Goal: Information Seeking & Learning: Learn about a topic

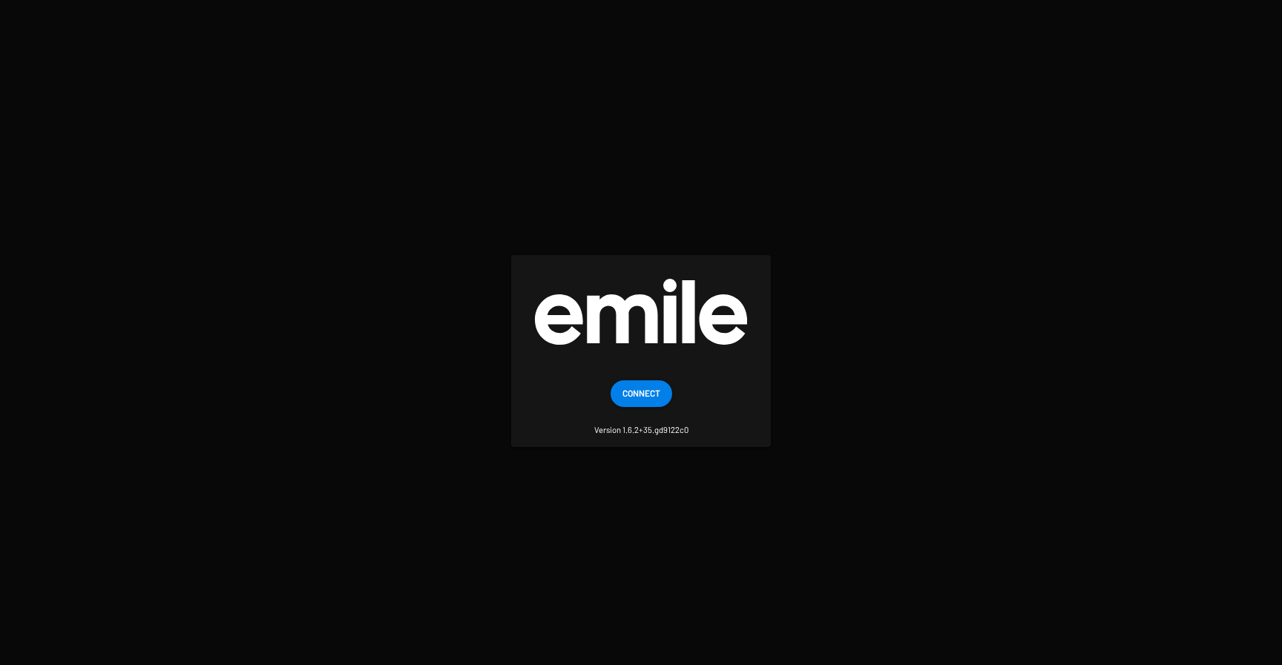
click at [630, 389] on span "Connect" at bounding box center [641, 393] width 38 height 27
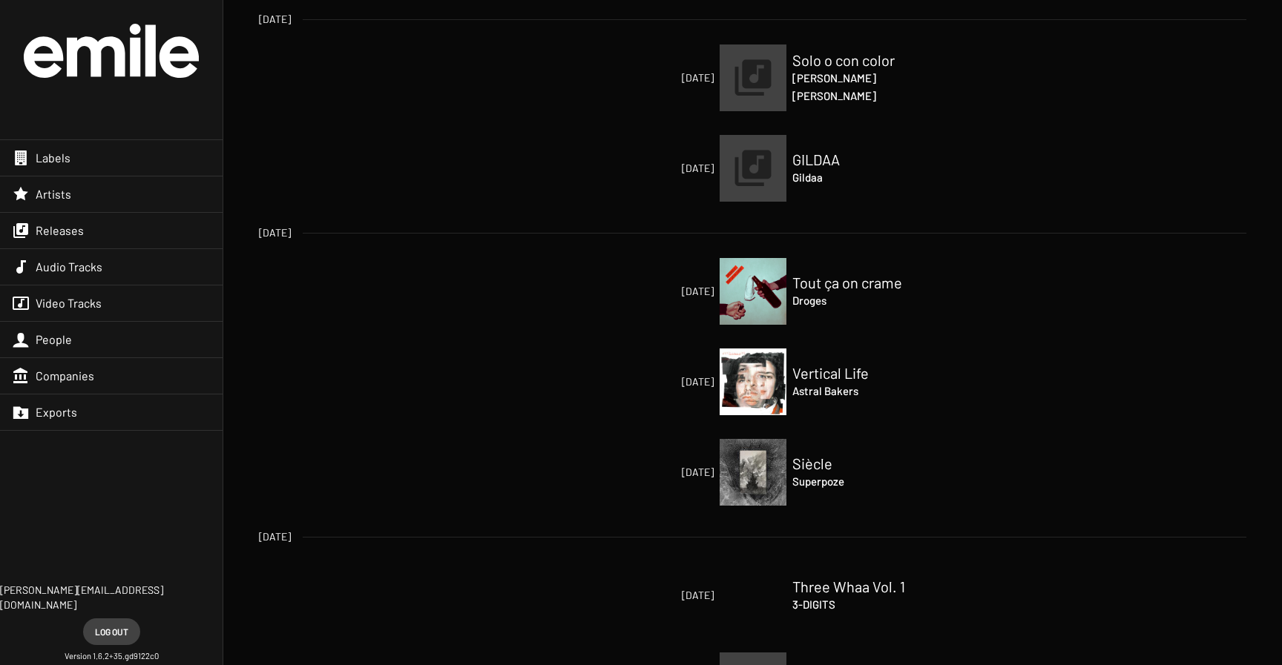
click at [812, 70] on h4 "[PERSON_NAME]" at bounding box center [866, 78] width 148 height 18
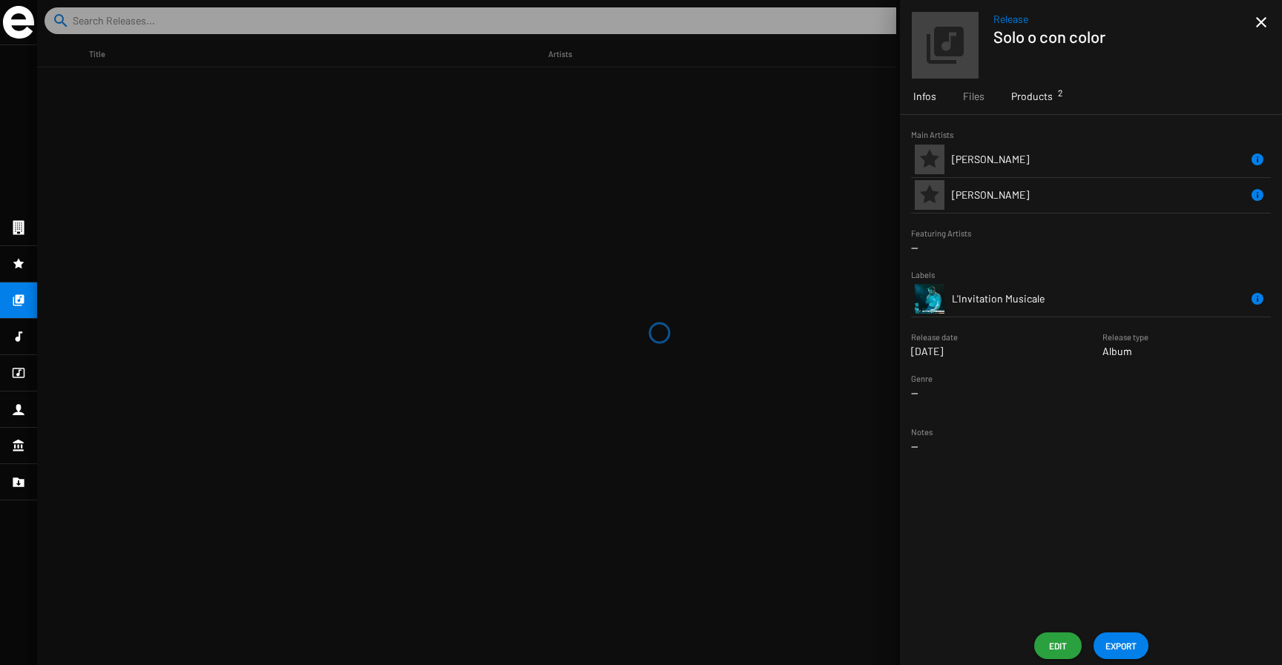
click at [1023, 102] on span "Products 2" at bounding box center [1032, 96] width 42 height 15
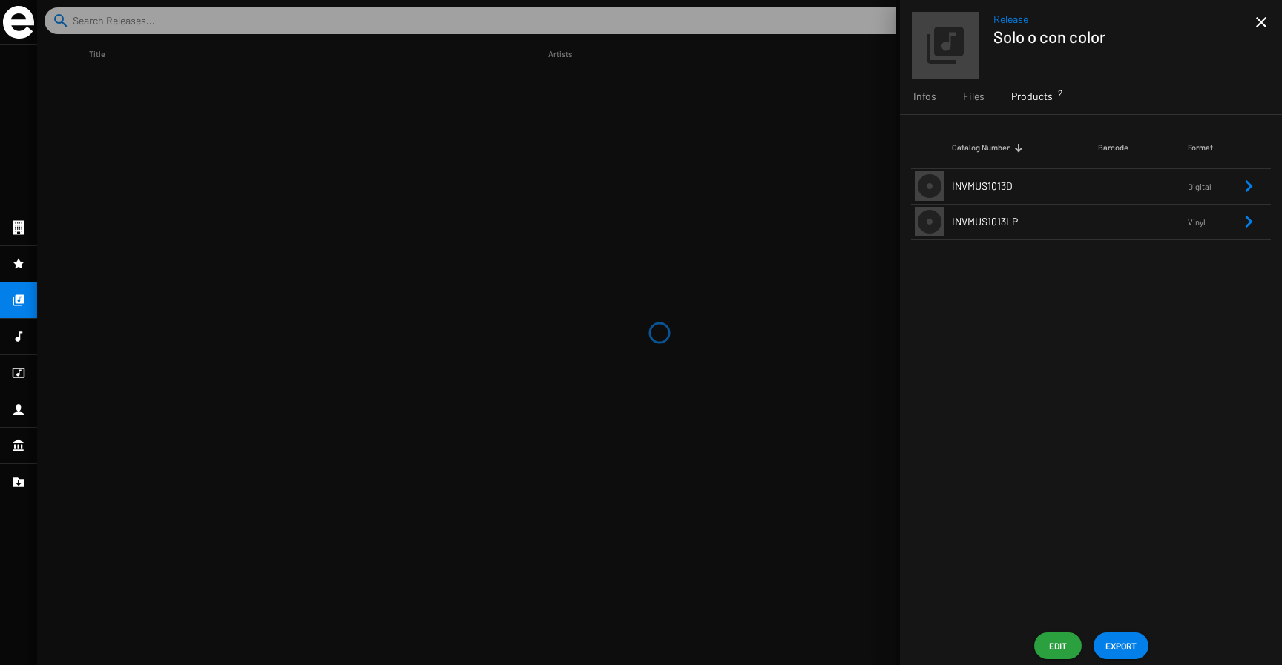
click at [1012, 223] on span "INVMUS1013LP" at bounding box center [985, 221] width 66 height 13
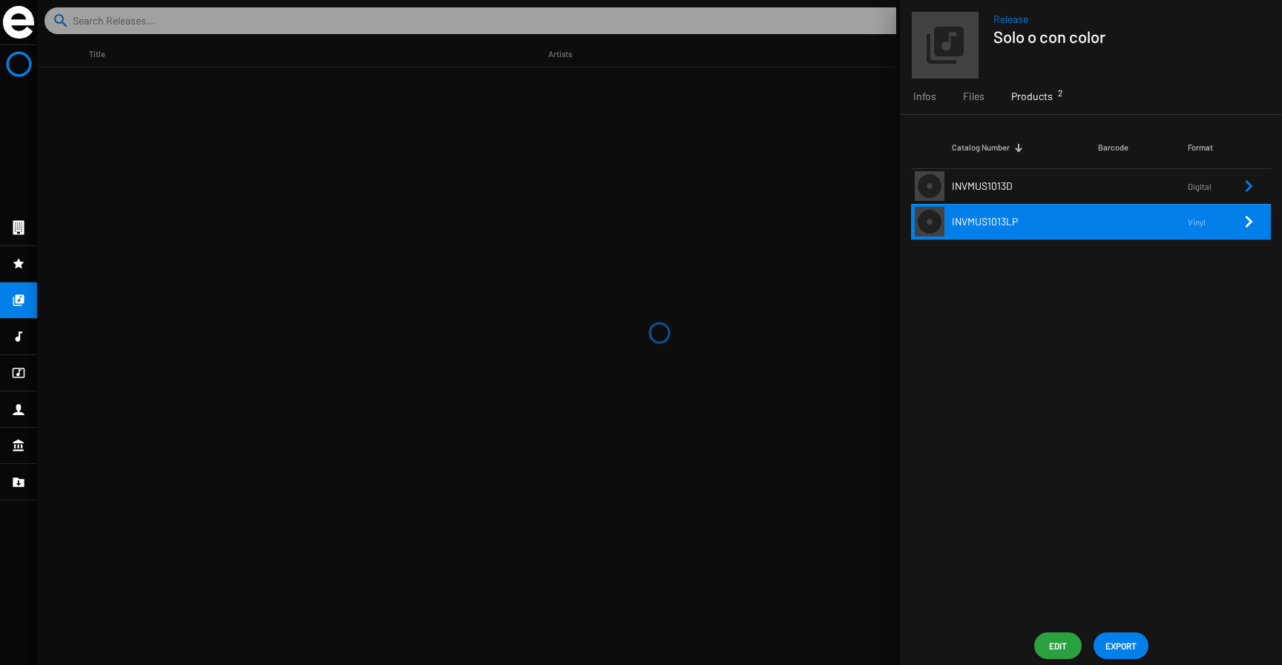
click at [982, 213] on td "INVMUS1013LP" at bounding box center [1025, 222] width 146 height 36
click at [982, 222] on span "INVMUS1013LP" at bounding box center [985, 221] width 66 height 13
copy span "INVMUS1013LP"
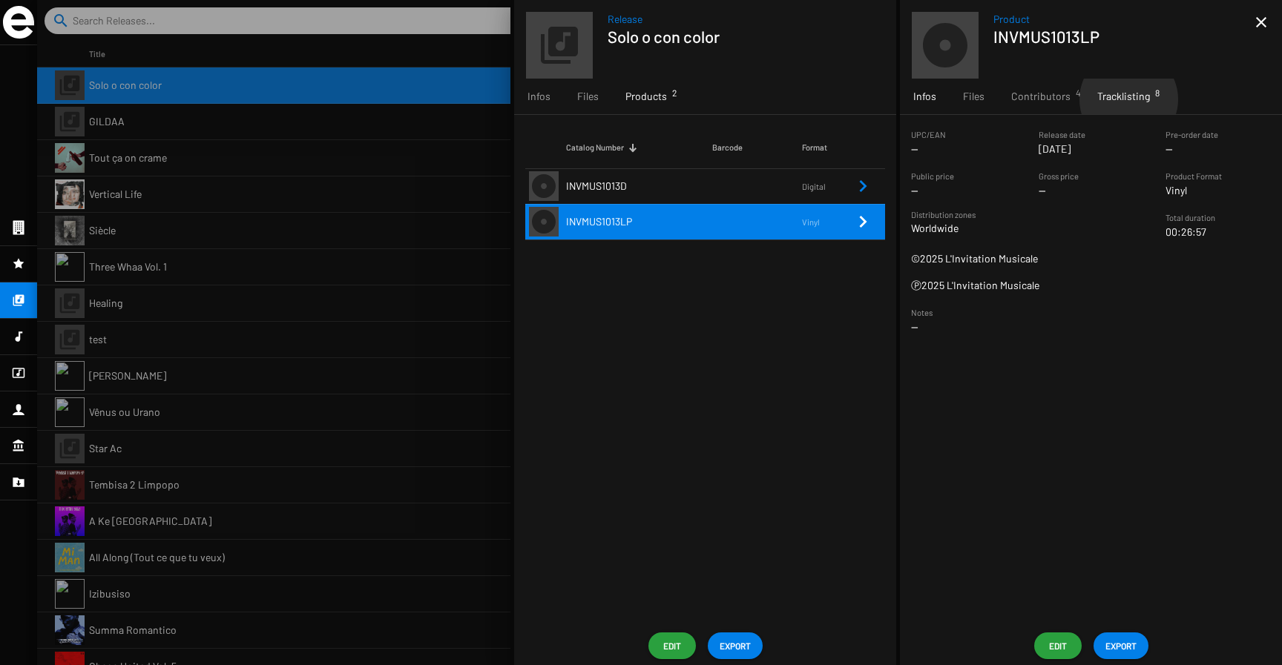
click at [1125, 99] on span "Tracklisting 8" at bounding box center [1123, 96] width 53 height 15
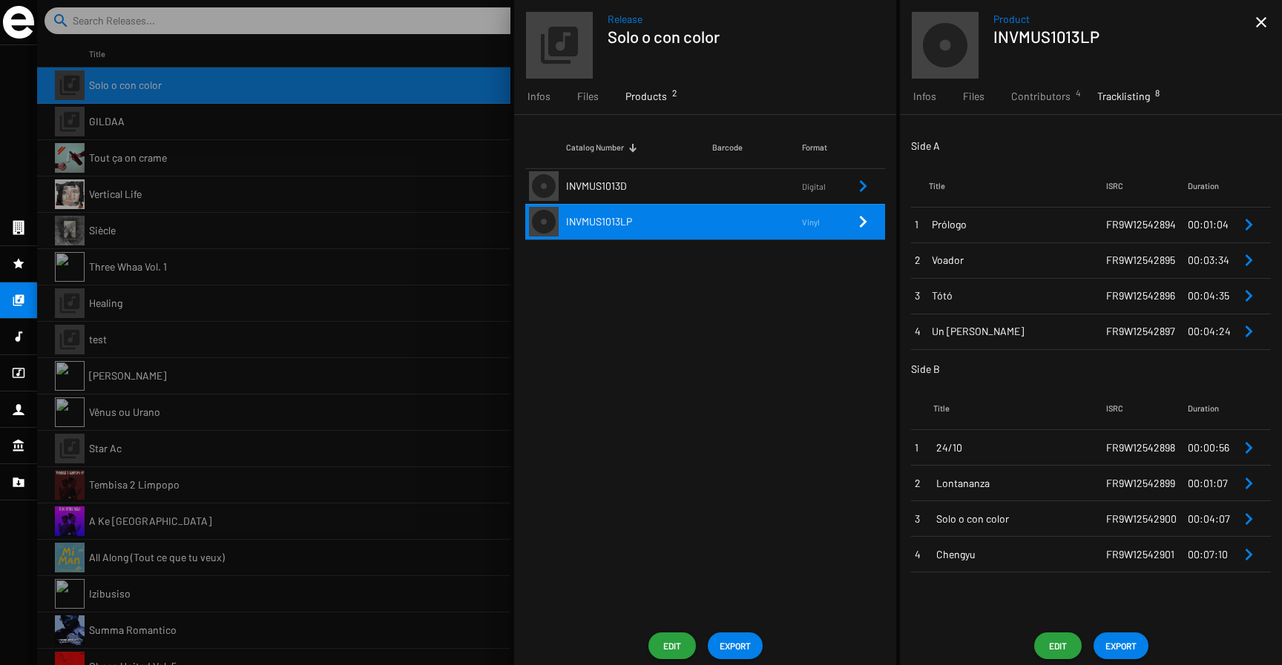
click at [963, 229] on span "Prólogo" at bounding box center [1019, 224] width 174 height 15
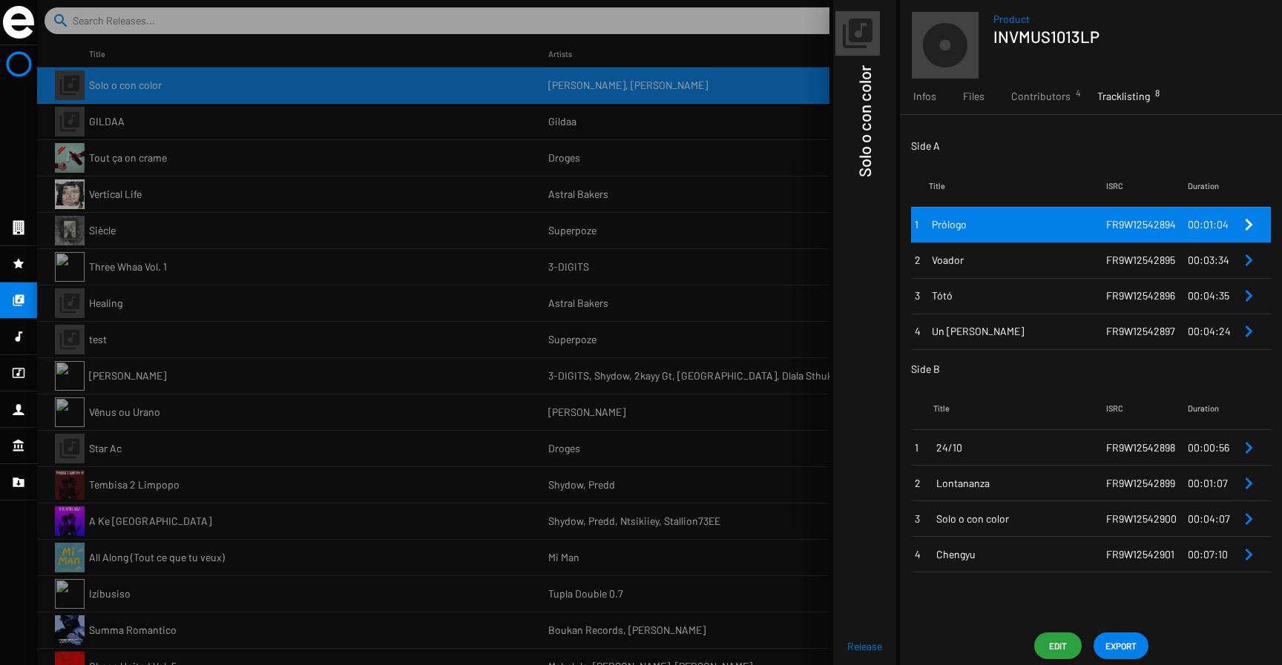
click at [963, 229] on span "Prólogo" at bounding box center [1019, 224] width 174 height 15
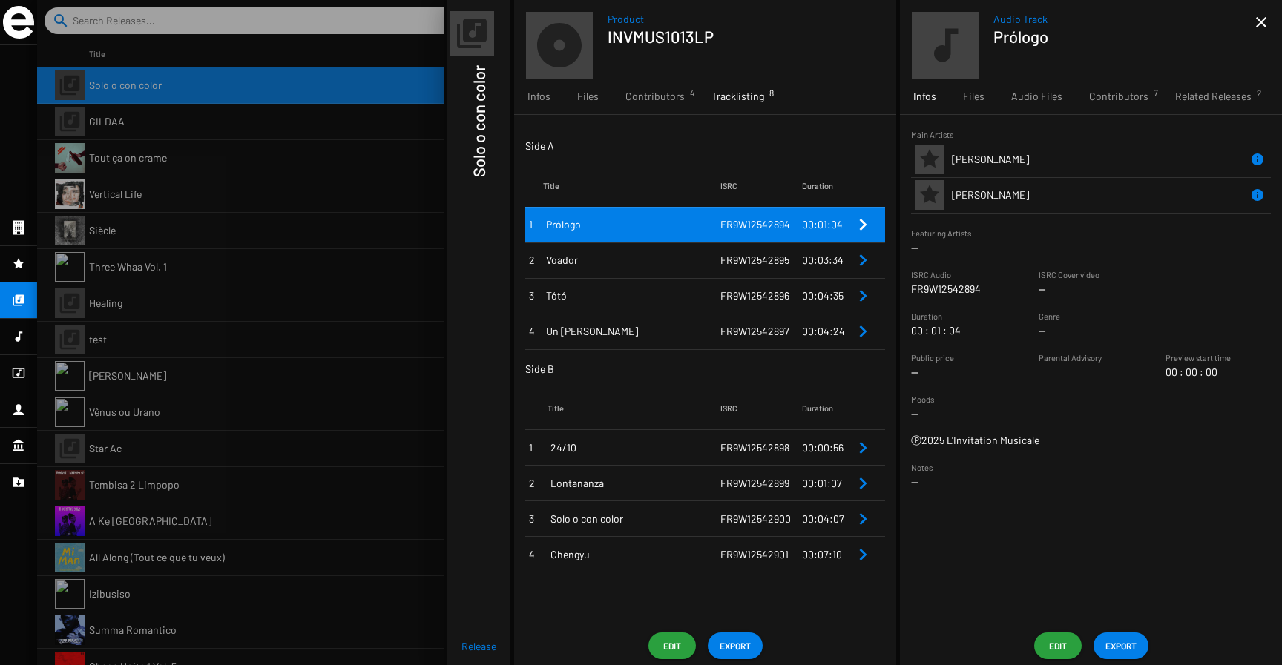
click at [742, 229] on span "FR9W12542894" at bounding box center [755, 224] width 70 height 13
click at [1106, 102] on span "Contributors 7" at bounding box center [1118, 96] width 59 height 15
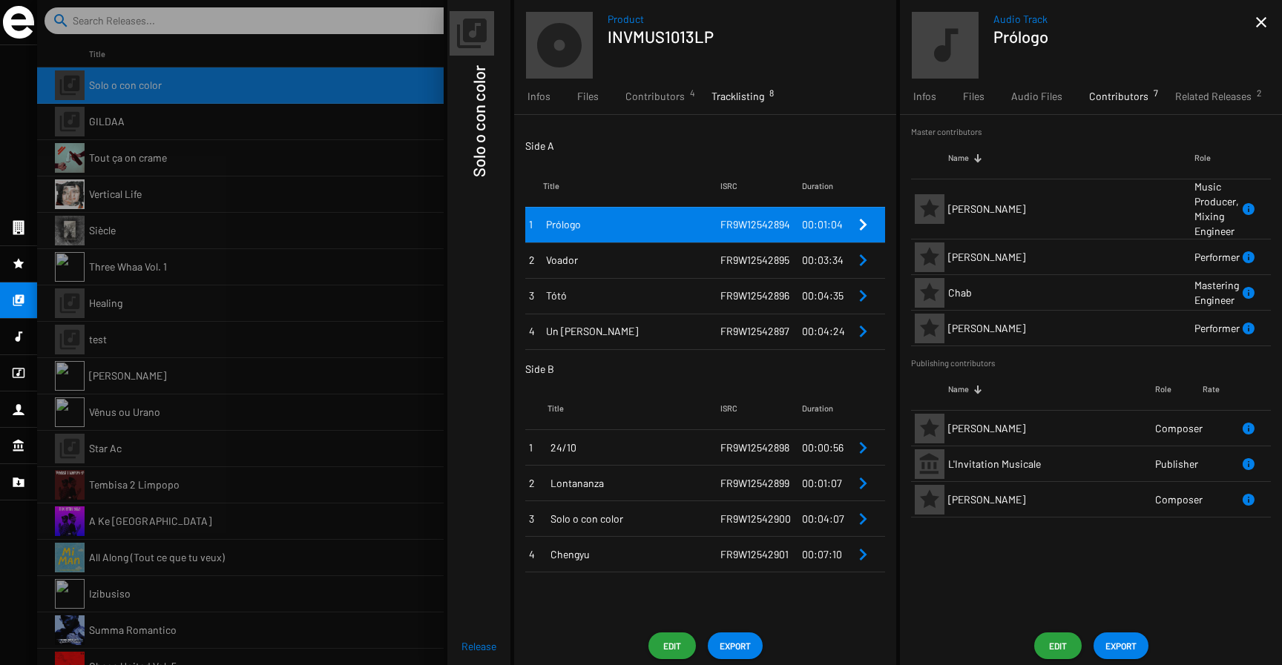
click at [750, 262] on span "FR9W12542895" at bounding box center [754, 260] width 69 height 13
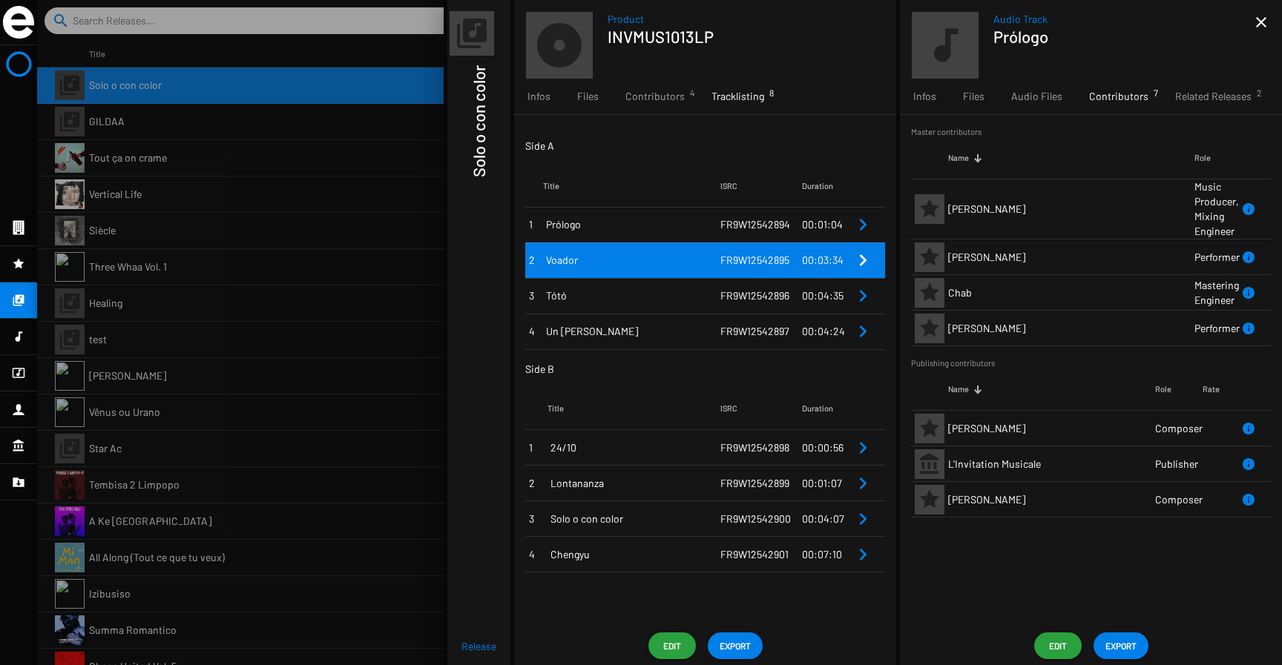
click at [750, 262] on span "FR9W12542895" at bounding box center [754, 260] width 69 height 13
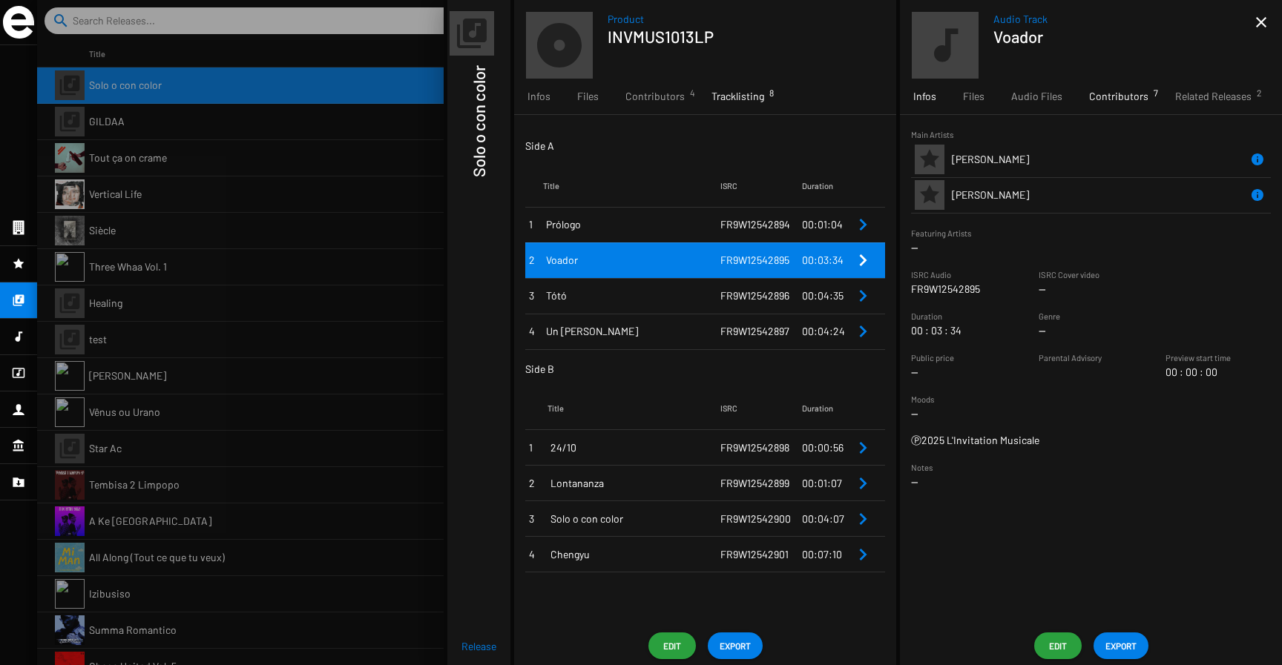
click at [1111, 100] on span "Contributors 7" at bounding box center [1118, 96] width 59 height 15
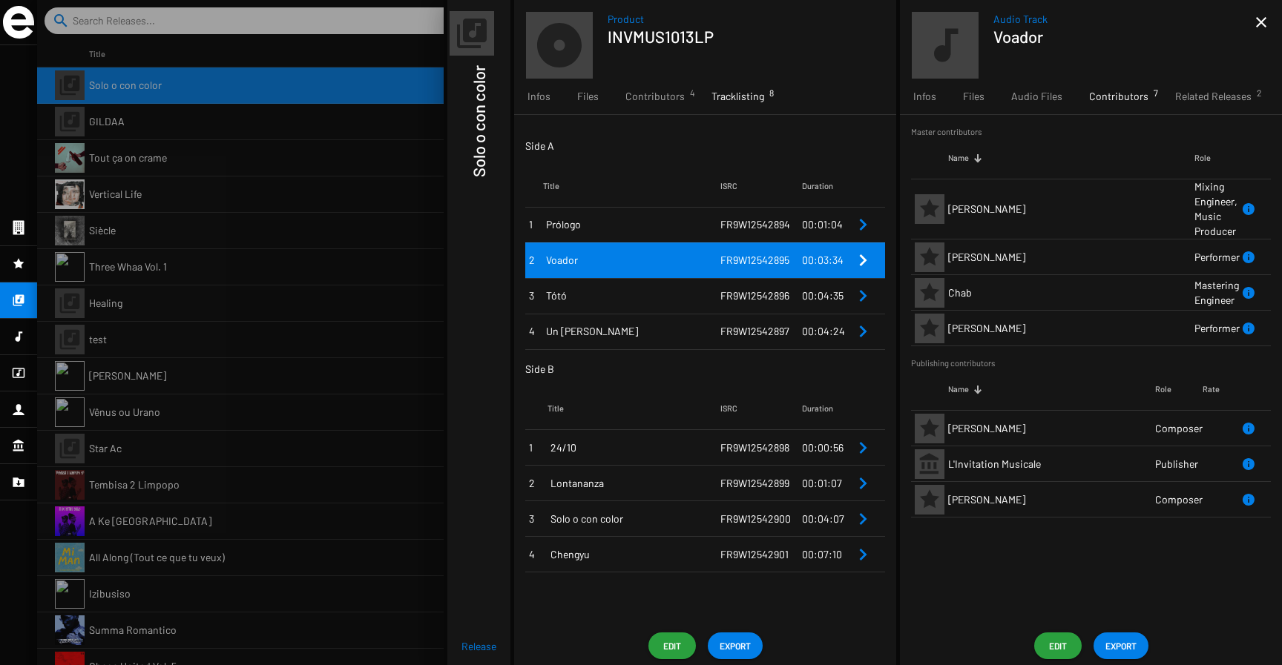
click at [765, 297] on span "FR9W12542896" at bounding box center [754, 295] width 69 height 13
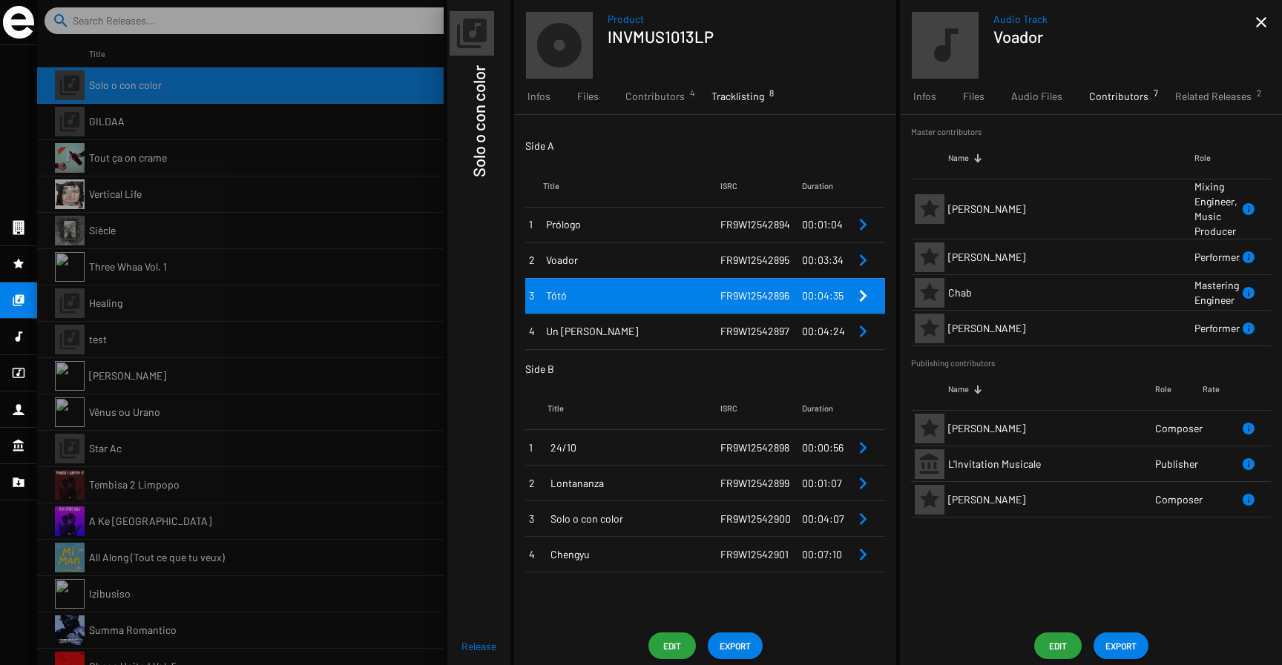
click at [765, 297] on span "FR9W12542896" at bounding box center [754, 295] width 69 height 13
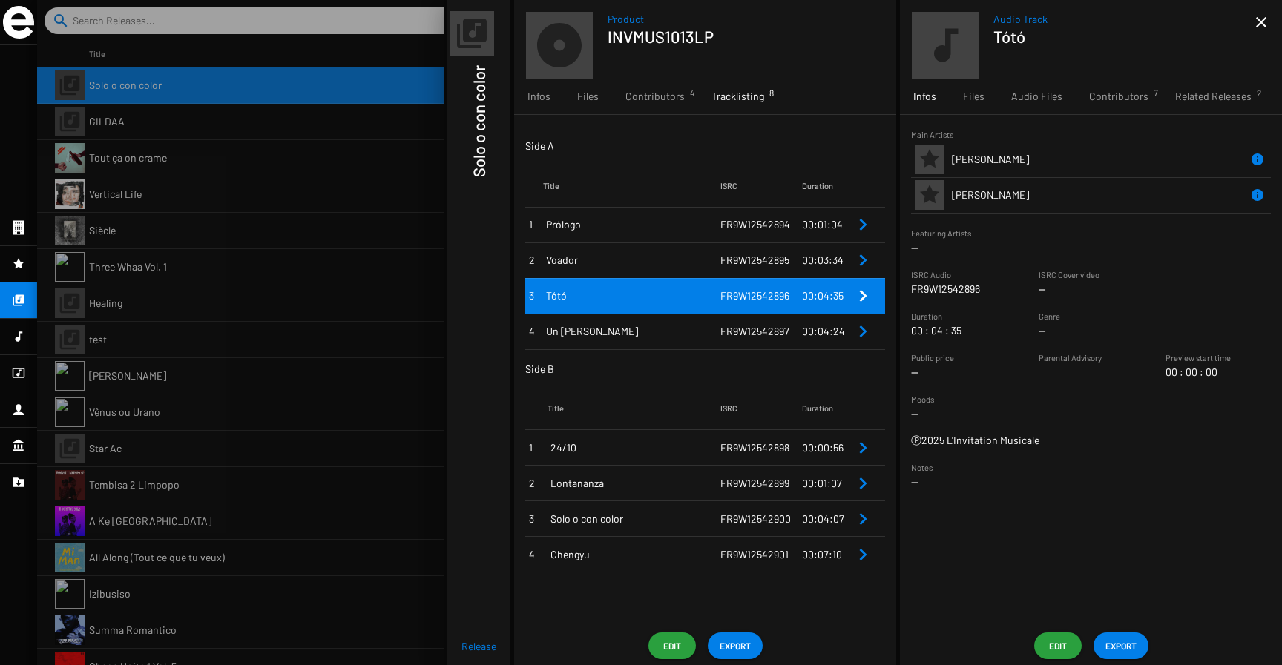
click at [759, 334] on span "FR9W12542897" at bounding box center [754, 331] width 69 height 13
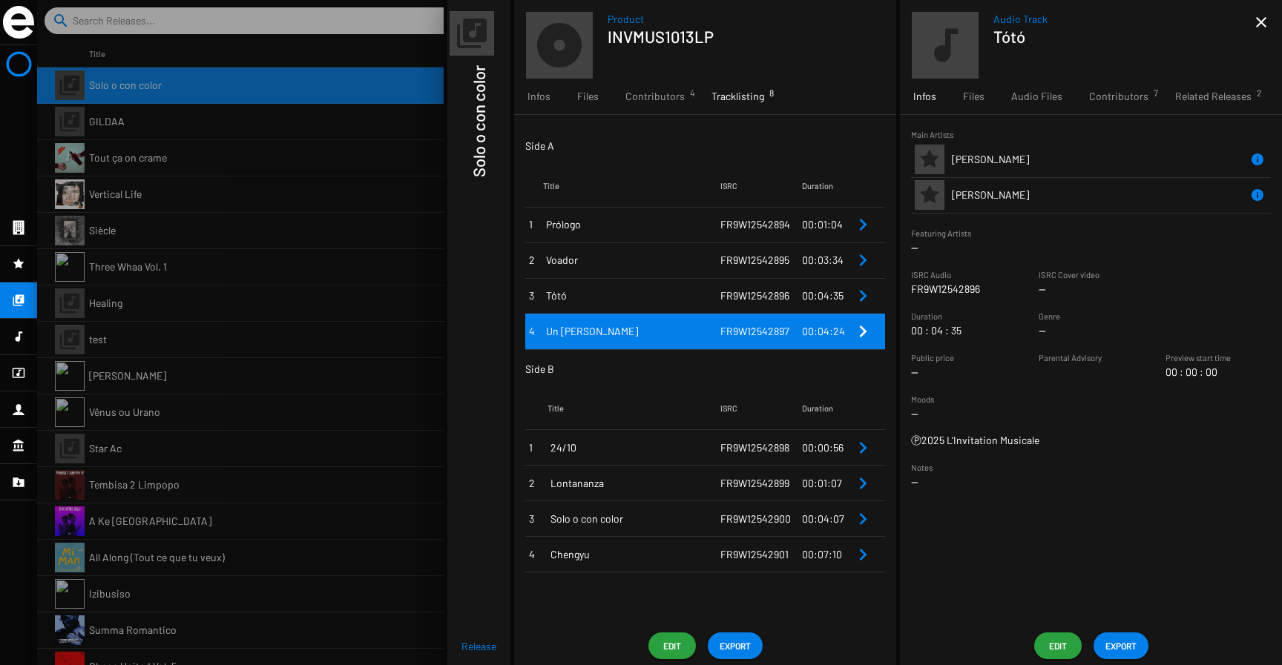
click at [759, 334] on span "FR9W12542897" at bounding box center [754, 331] width 69 height 13
click at [1113, 99] on span "Contributors 7" at bounding box center [1118, 96] width 59 height 15
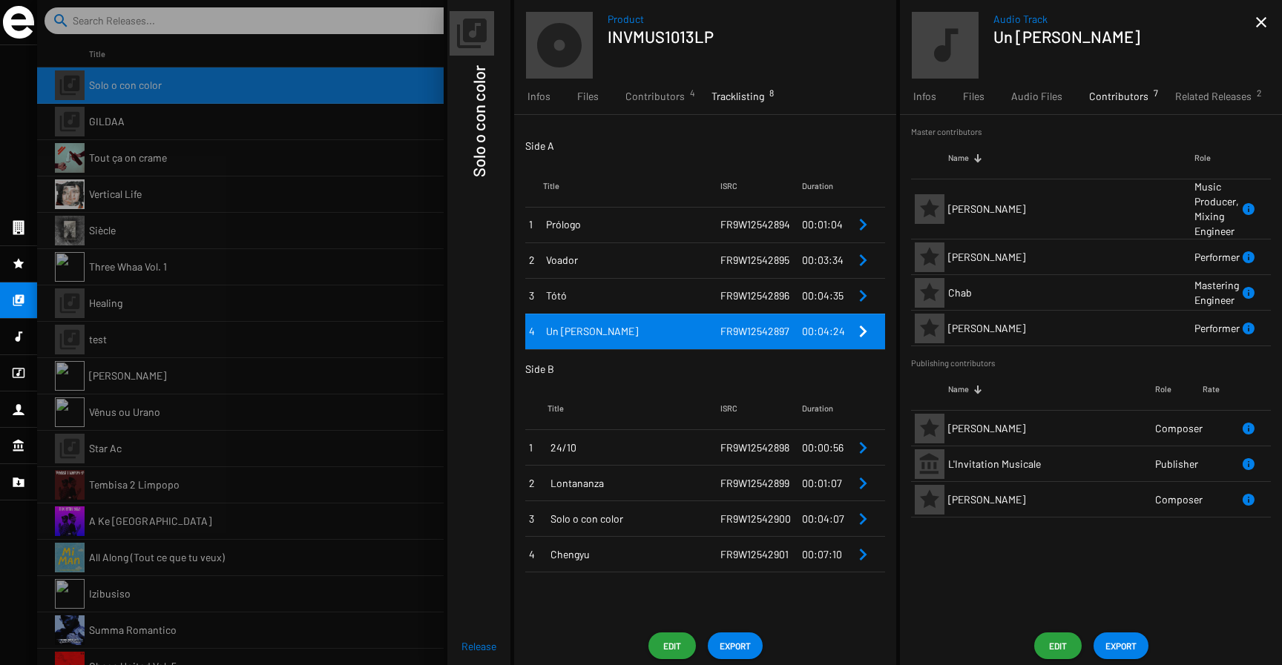
click at [745, 445] on span "FR9W12542898" at bounding box center [754, 447] width 69 height 13
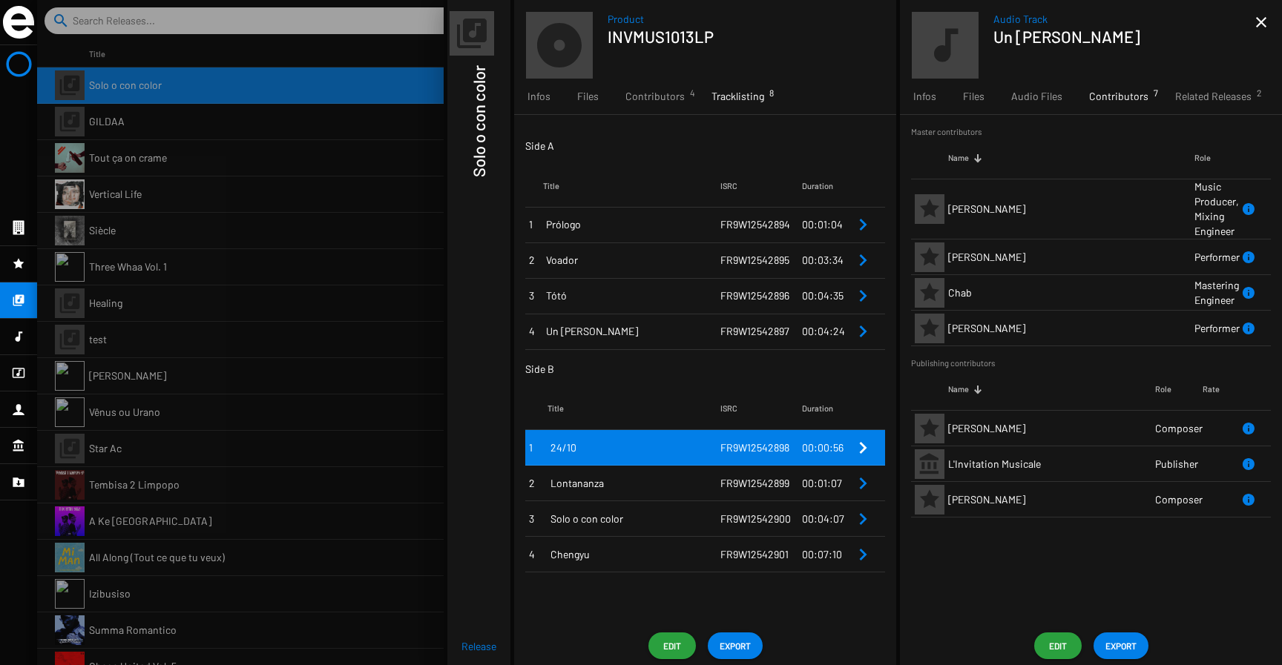
click at [745, 445] on span "FR9W12542898" at bounding box center [754, 447] width 69 height 13
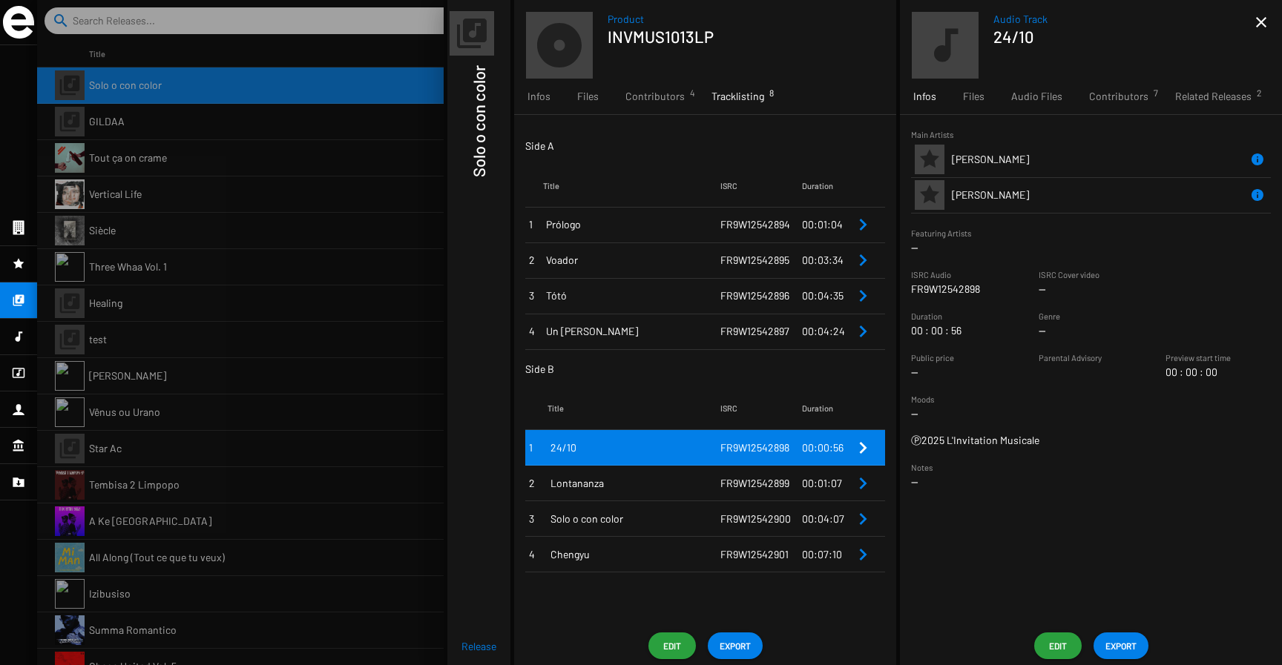
click at [751, 481] on span "FR9W12542899" at bounding box center [754, 483] width 69 height 13
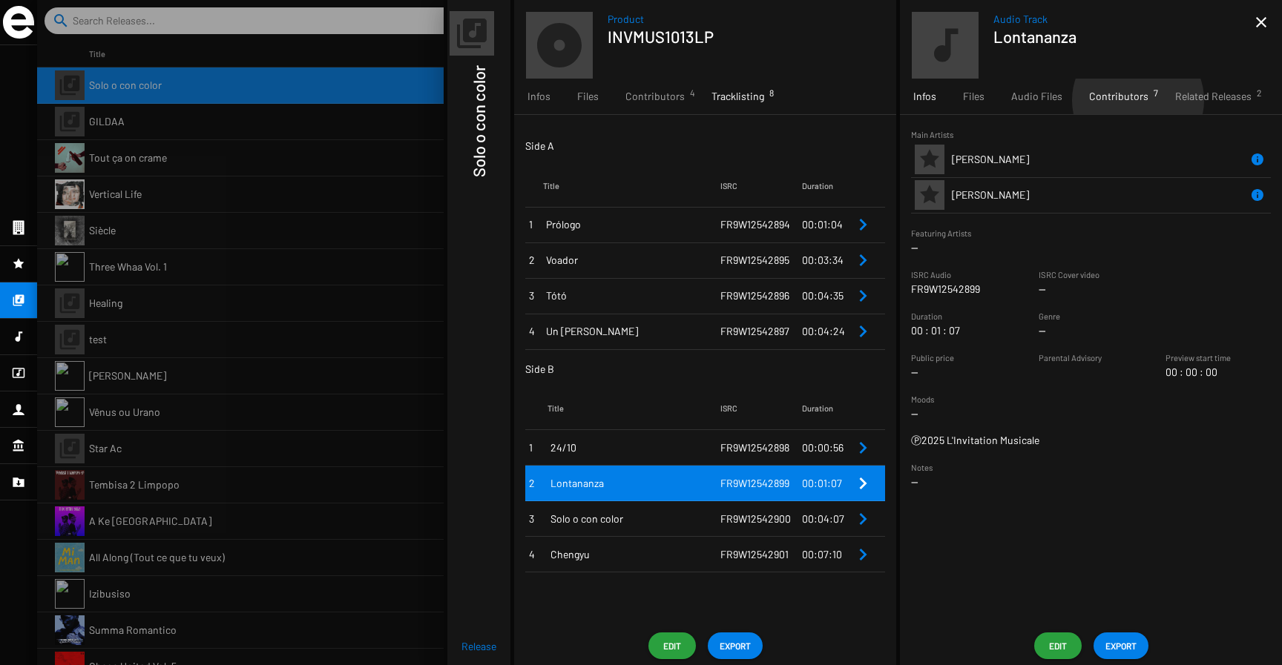
click at [1135, 100] on span "Contributors 7" at bounding box center [1118, 96] width 59 height 15
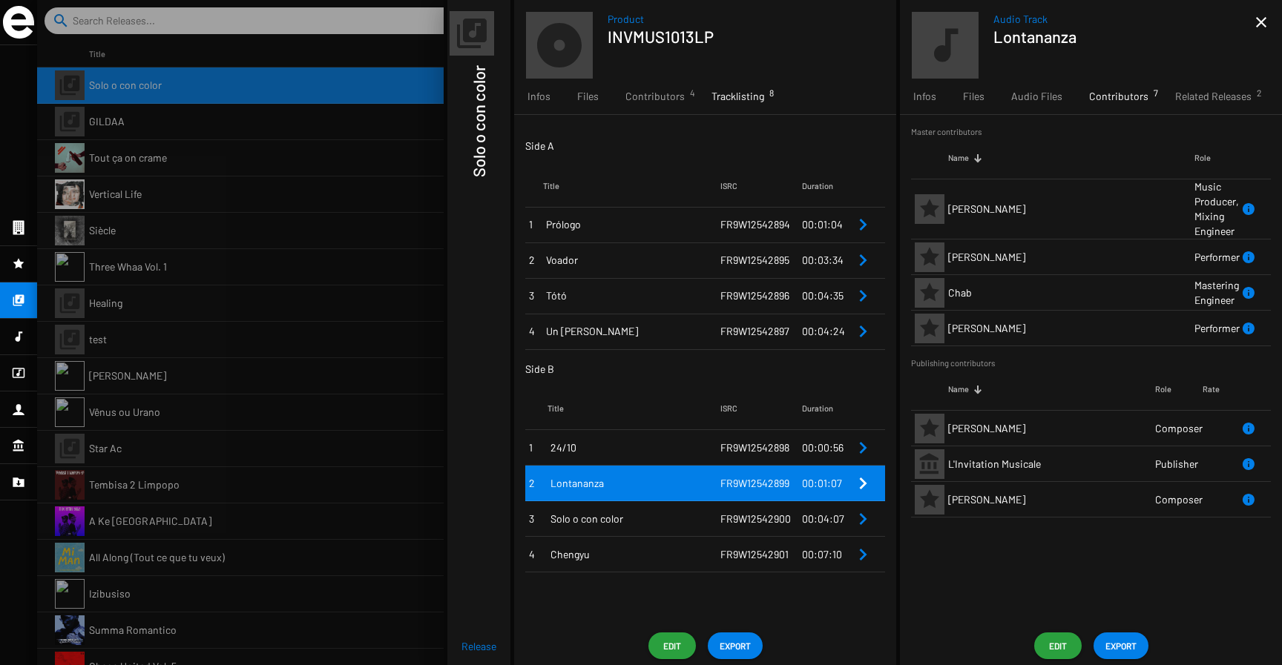
click at [746, 516] on span "FR9W12542900" at bounding box center [755, 519] width 70 height 13
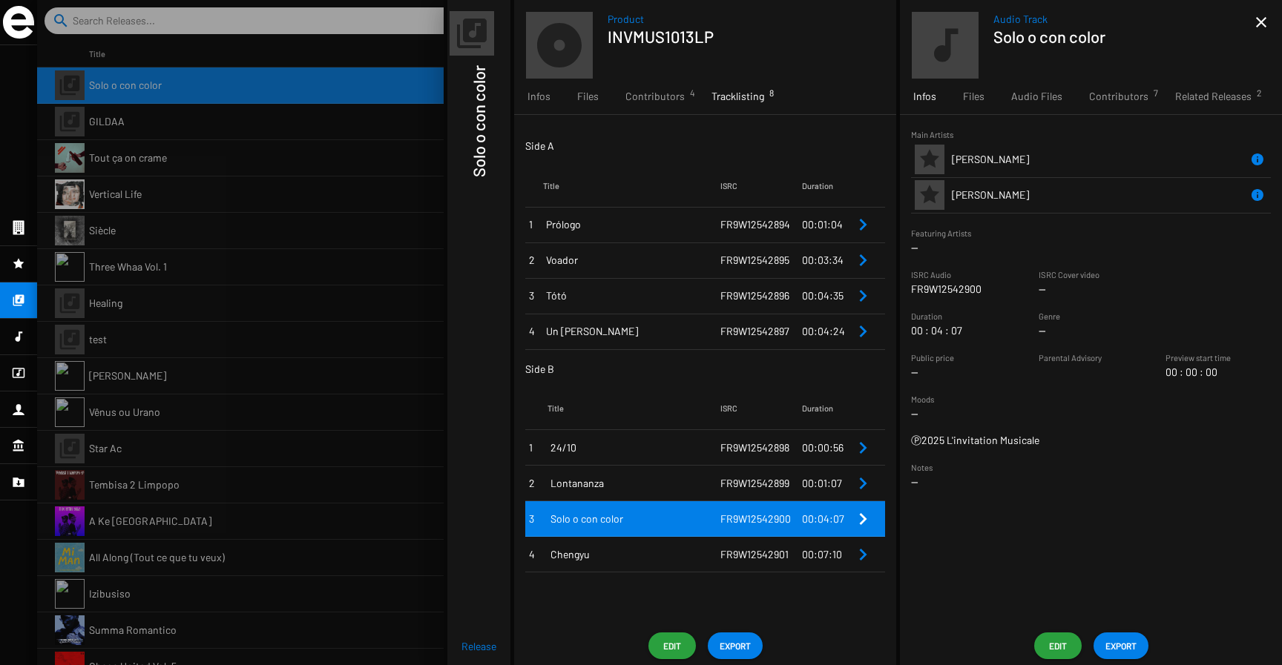
click at [740, 550] on span "FR9W12542901" at bounding box center [754, 554] width 68 height 13
